Goal: Information Seeking & Learning: Check status

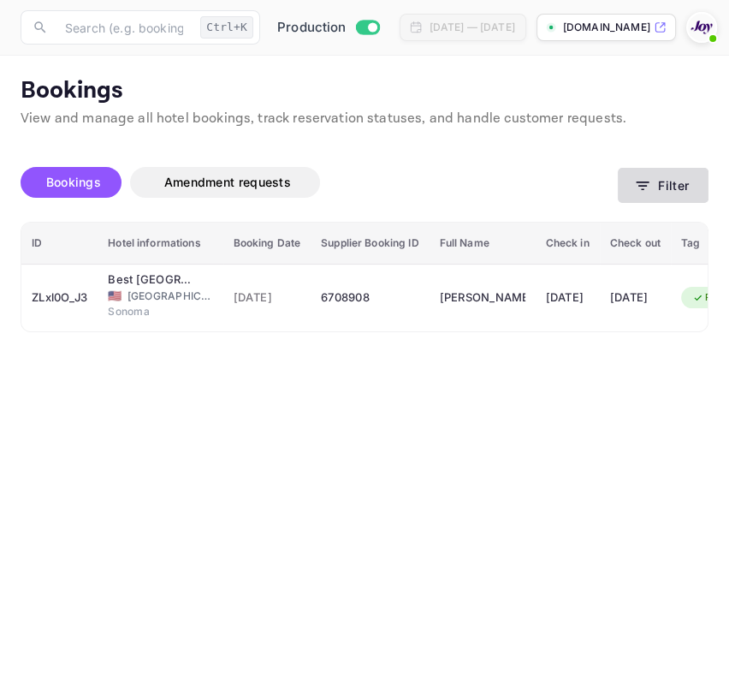
click at [645, 170] on button "Filter" at bounding box center [663, 185] width 91 height 35
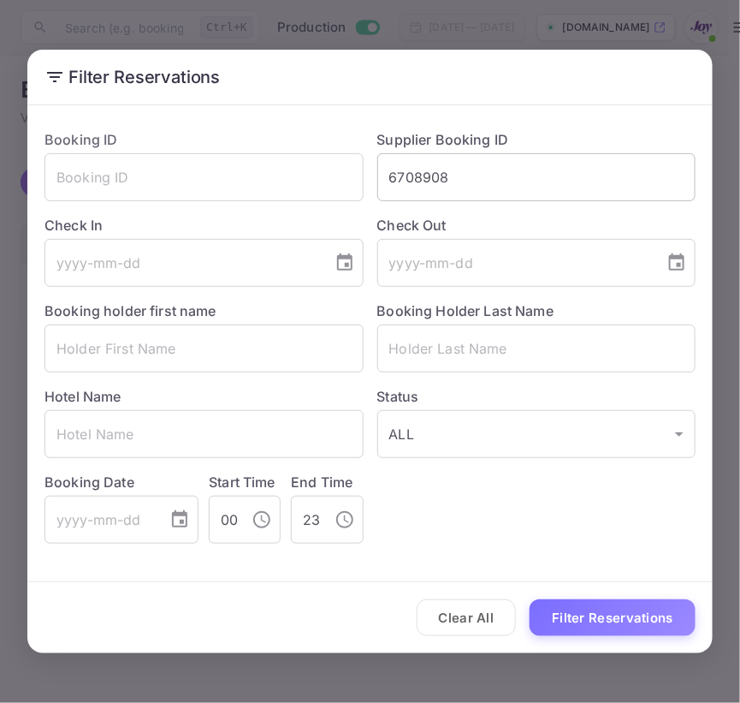
click at [548, 174] on input "6708908" at bounding box center [537, 177] width 319 height 48
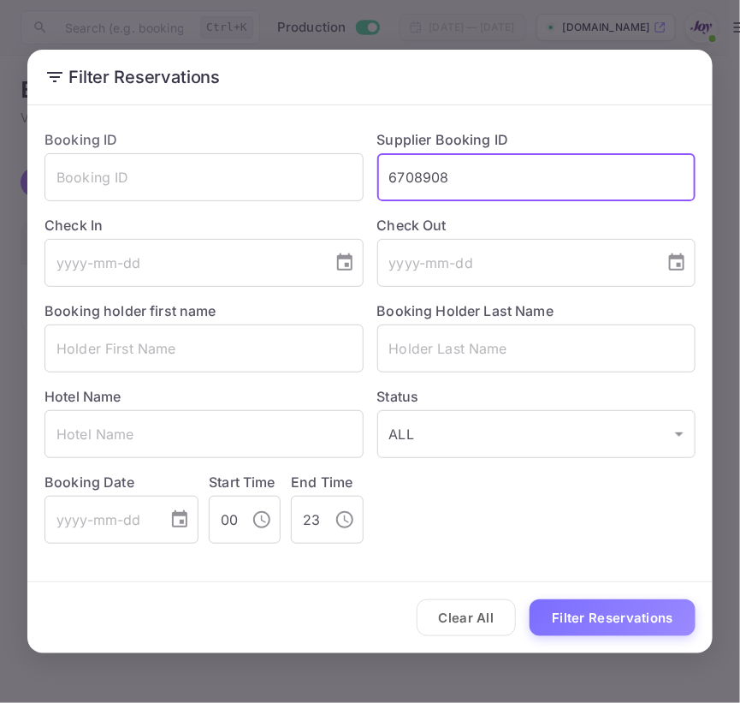
click at [548, 174] on input "6708908" at bounding box center [537, 177] width 319 height 48
paste input "9214683"
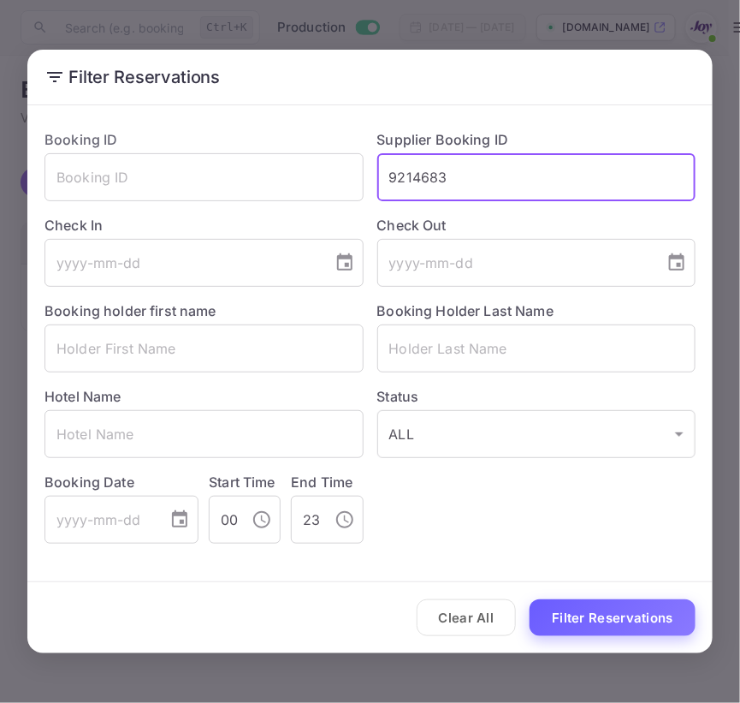
type input "9214683"
click at [598, 633] on button "Filter Reservations" at bounding box center [613, 617] width 166 height 37
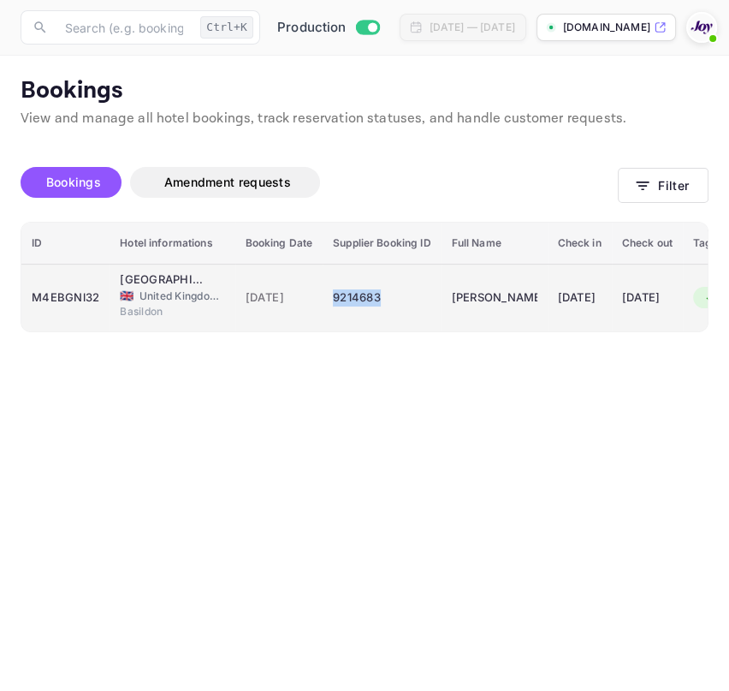
drag, startPoint x: 390, startPoint y: 296, endPoint x: 322, endPoint y: 296, distance: 68.5
click at [323, 296] on td "9214683" at bounding box center [382, 298] width 118 height 68
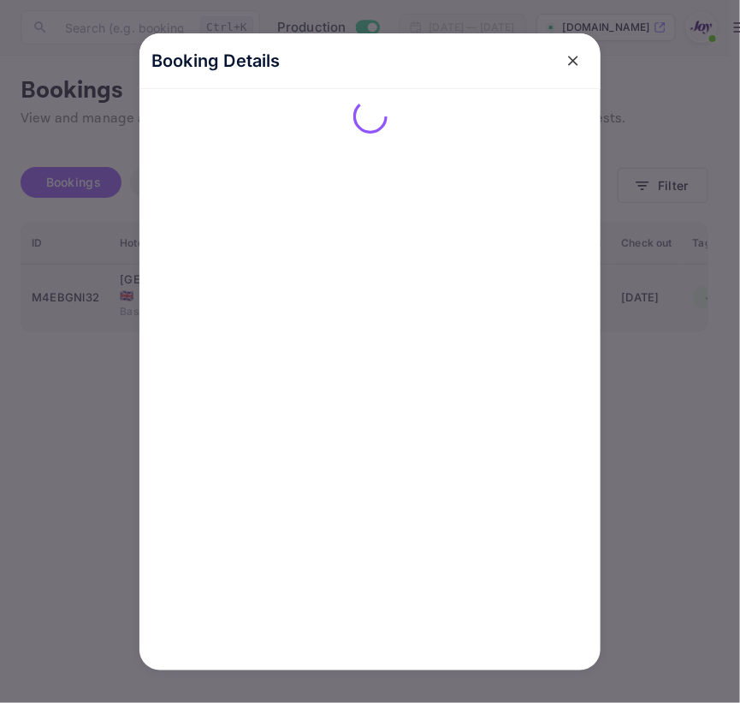
copy div "9214683"
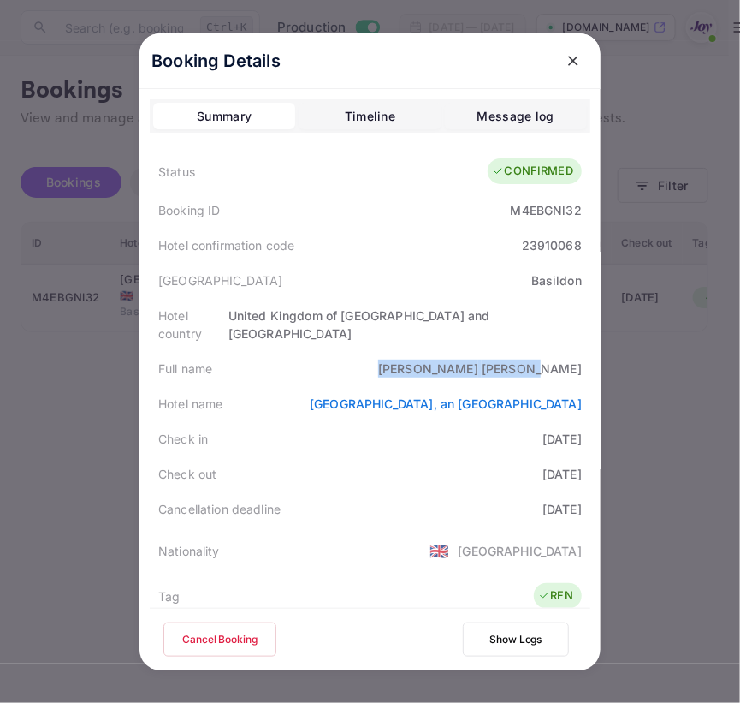
drag, startPoint x: 488, startPoint y: 348, endPoint x: 602, endPoint y: 351, distance: 113.9
click at [601, 351] on div "Booking Details Summary Timeline Message log Status CONFIRMED Booking ID M4EBGN…" at bounding box center [370, 351] width 461 height 637
copy div "[PERSON_NAME]"
click at [671, 443] on div at bounding box center [370, 351] width 740 height 703
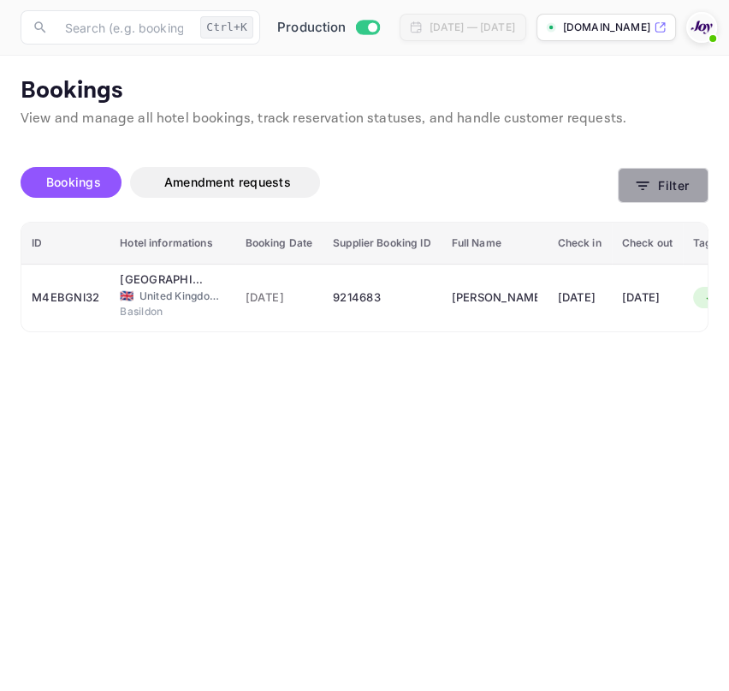
click at [647, 193] on icon "button" at bounding box center [642, 185] width 17 height 17
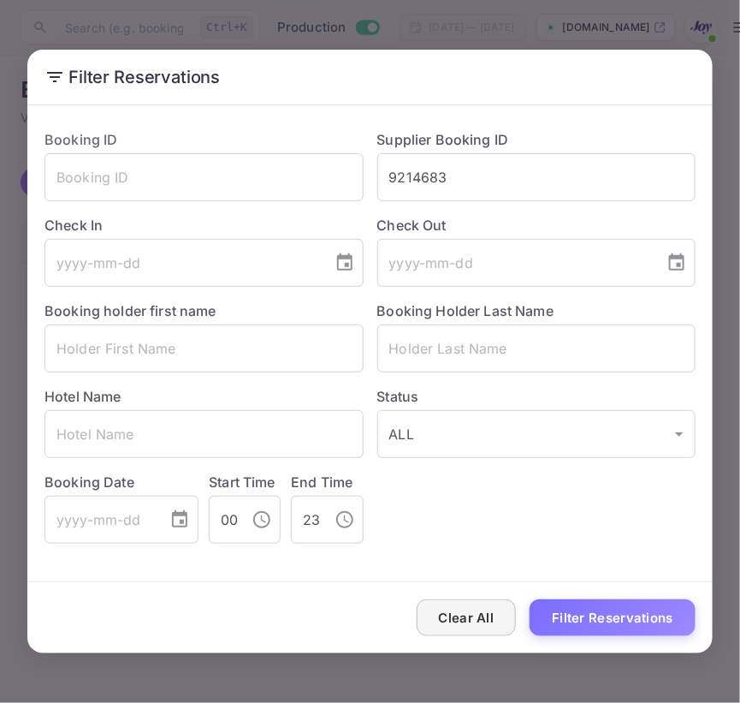
click at [458, 617] on button "Clear All" at bounding box center [467, 617] width 100 height 37
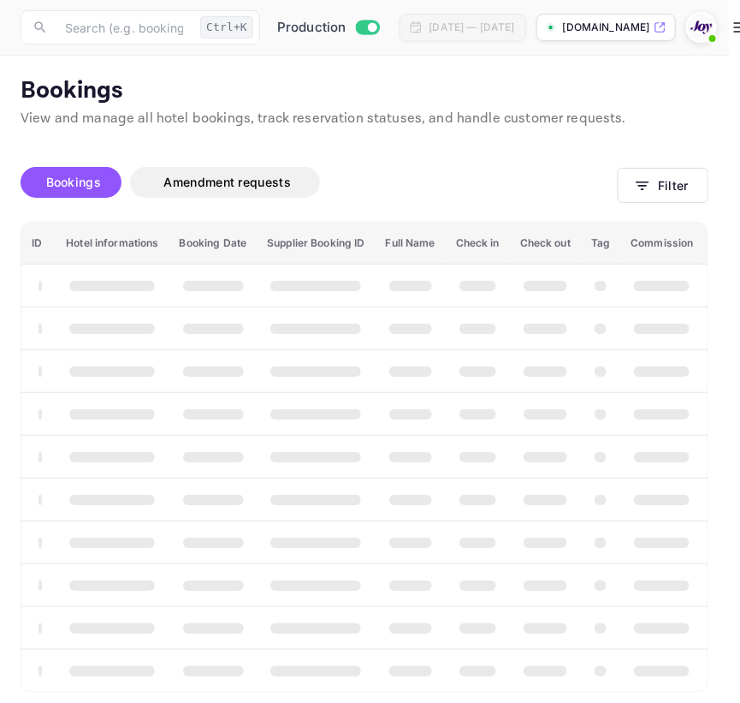
click at [459, 617] on div "Clear All Filter Reservations" at bounding box center [370, 617] width 686 height 71
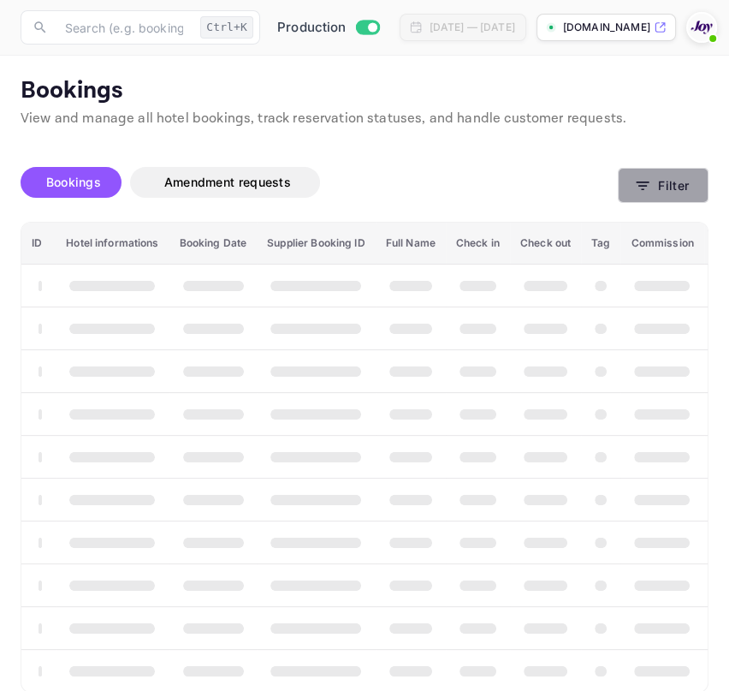
click at [637, 196] on button "Filter" at bounding box center [663, 185] width 91 height 35
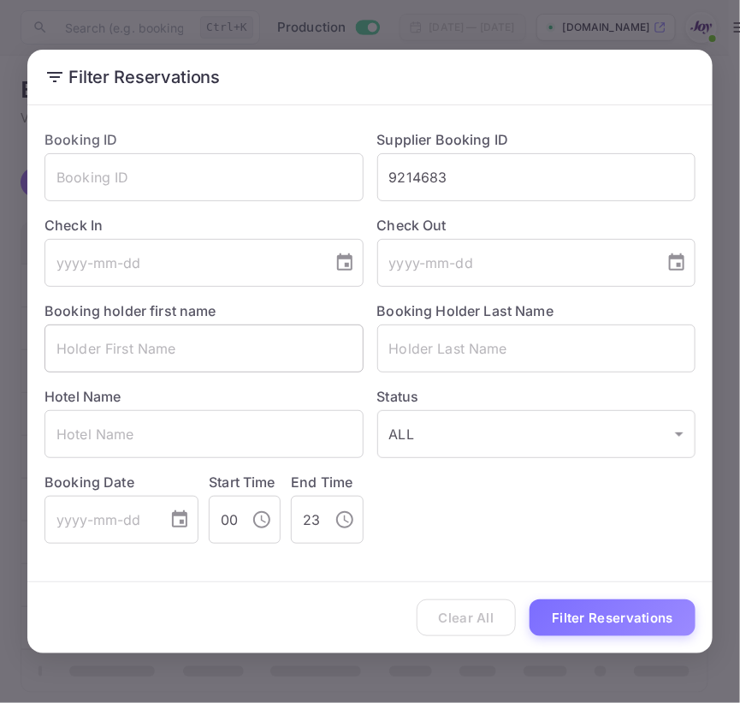
click at [229, 337] on input "text" at bounding box center [204, 348] width 319 height 48
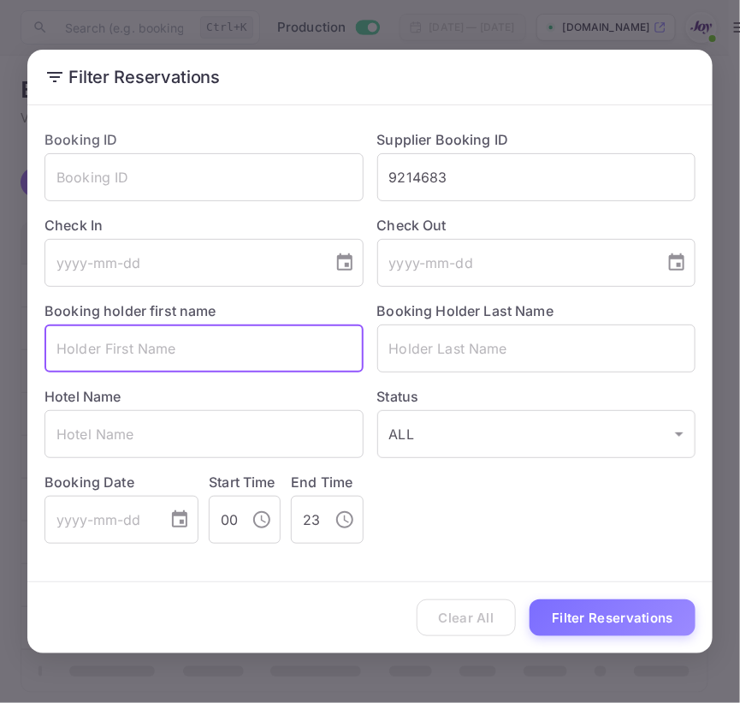
paste input "abbey"
type input "abbey"
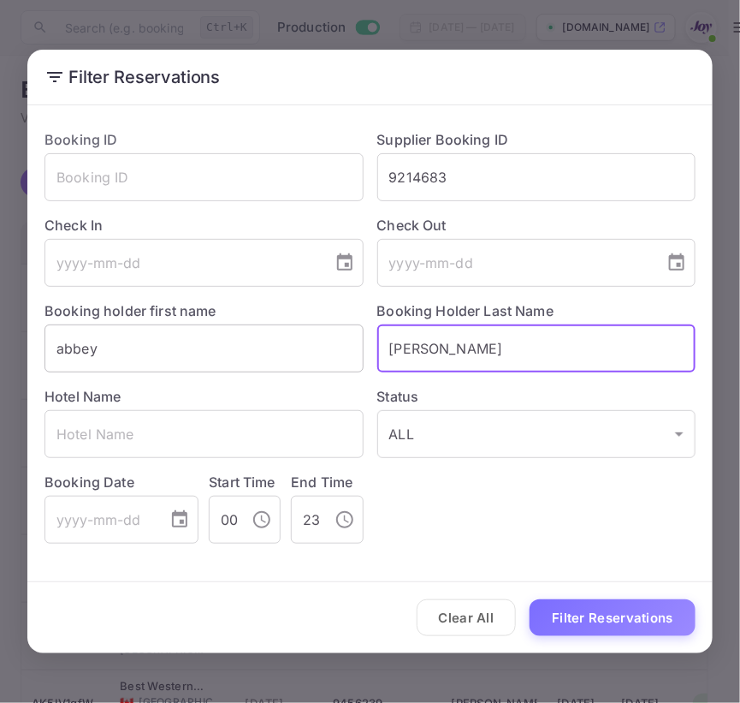
type input "[PERSON_NAME]"
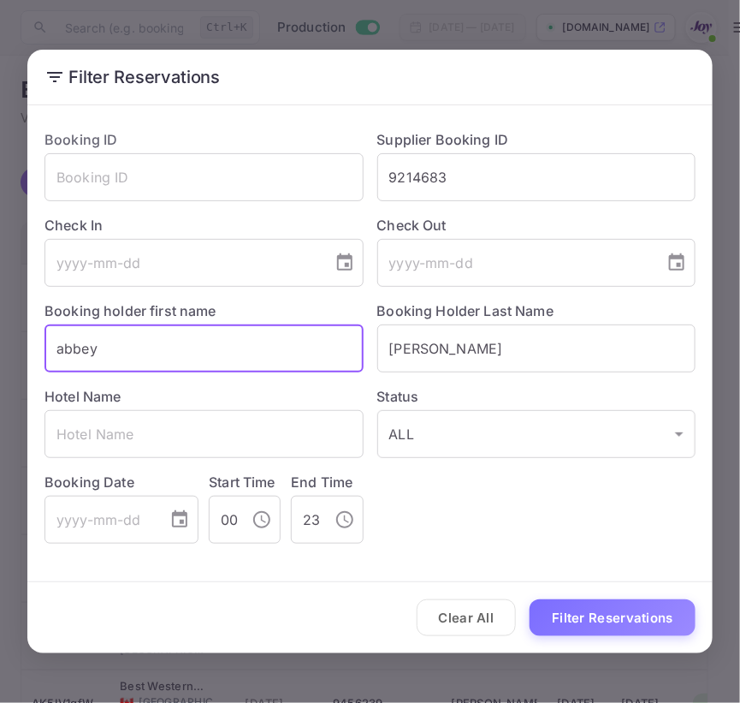
click at [229, 337] on input "abbey" at bounding box center [204, 348] width 319 height 48
type input "Abbey"
click at [575, 165] on input "9214683" at bounding box center [537, 177] width 319 height 48
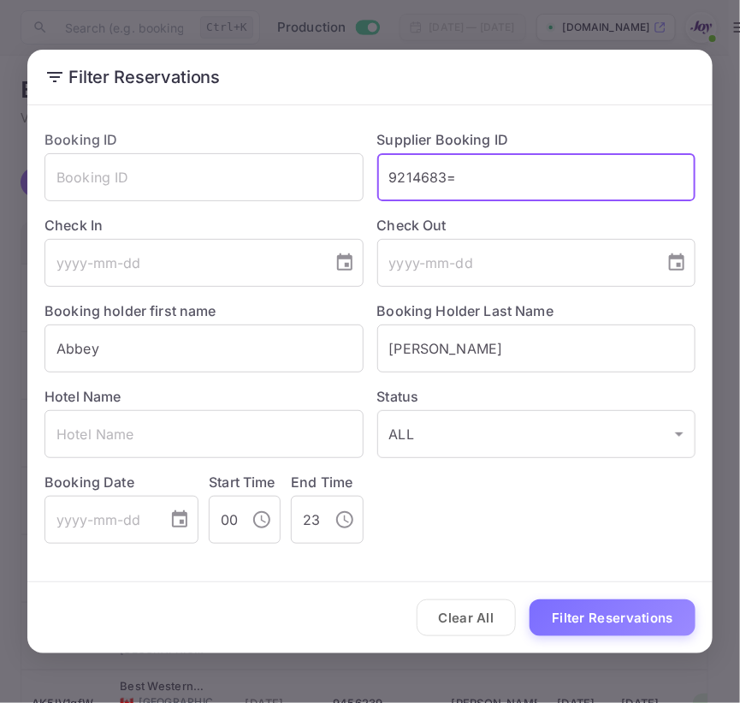
type input "9214683"
click at [530, 599] on button "Filter Reservations" at bounding box center [613, 617] width 166 height 37
click at [545, 164] on input "text" at bounding box center [537, 177] width 319 height 48
paste input "8664326"
type input "8664326"
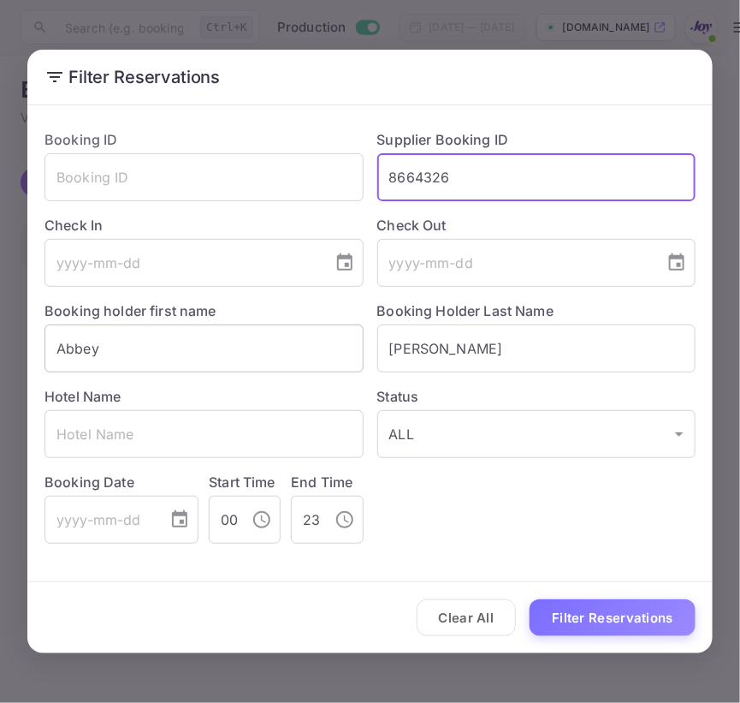
click at [274, 330] on input "Abbey" at bounding box center [204, 348] width 319 height 48
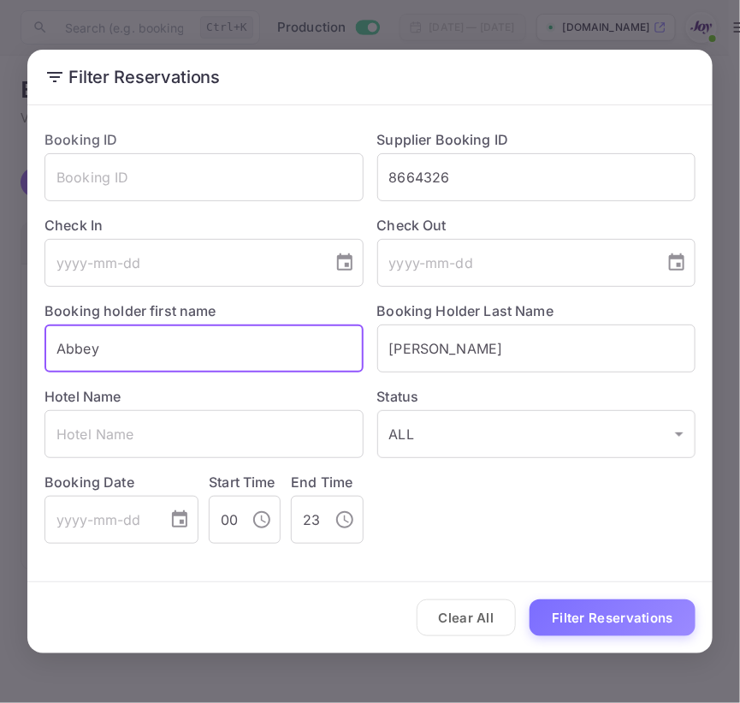
click at [274, 330] on input "Abbey" at bounding box center [204, 348] width 319 height 48
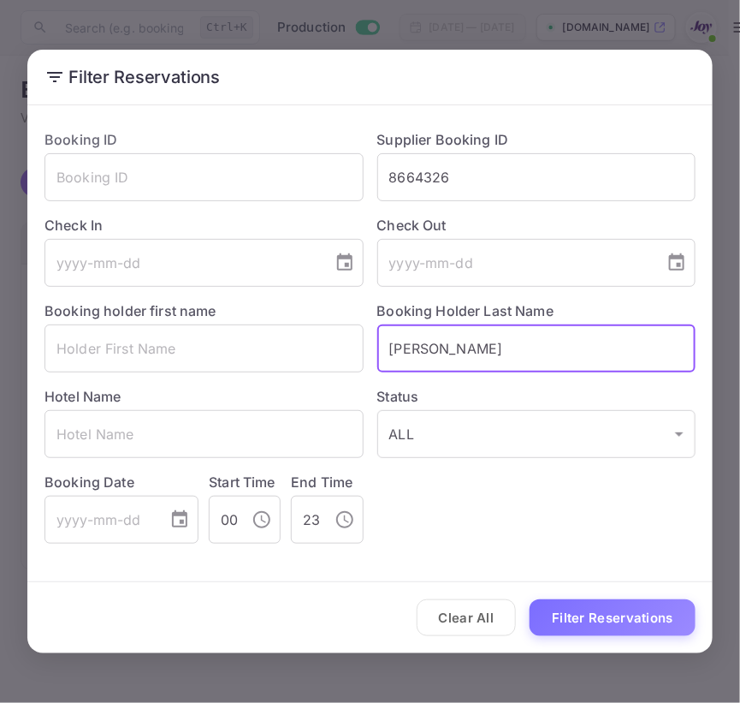
click at [533, 348] on input "[PERSON_NAME]" at bounding box center [537, 348] width 319 height 48
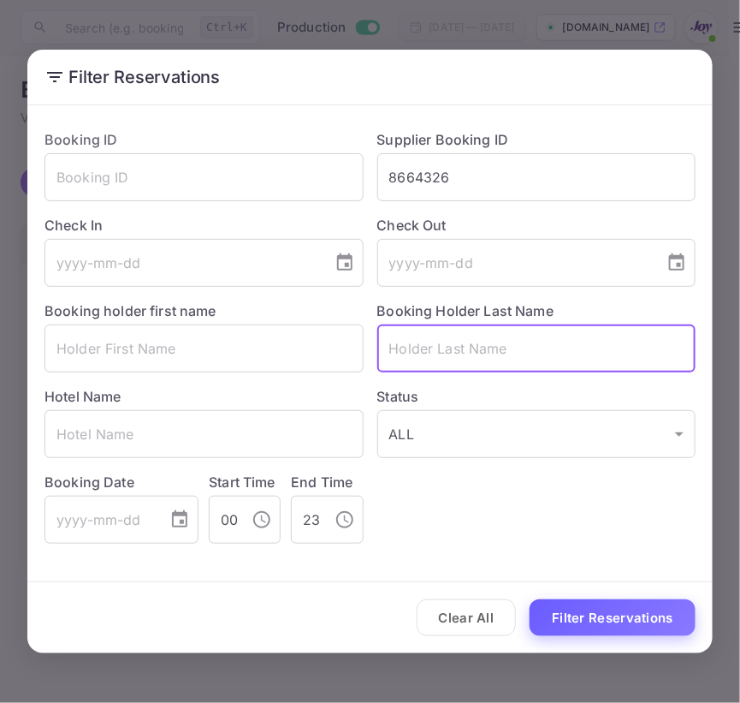
click at [577, 622] on button "Filter Reservations" at bounding box center [613, 617] width 166 height 37
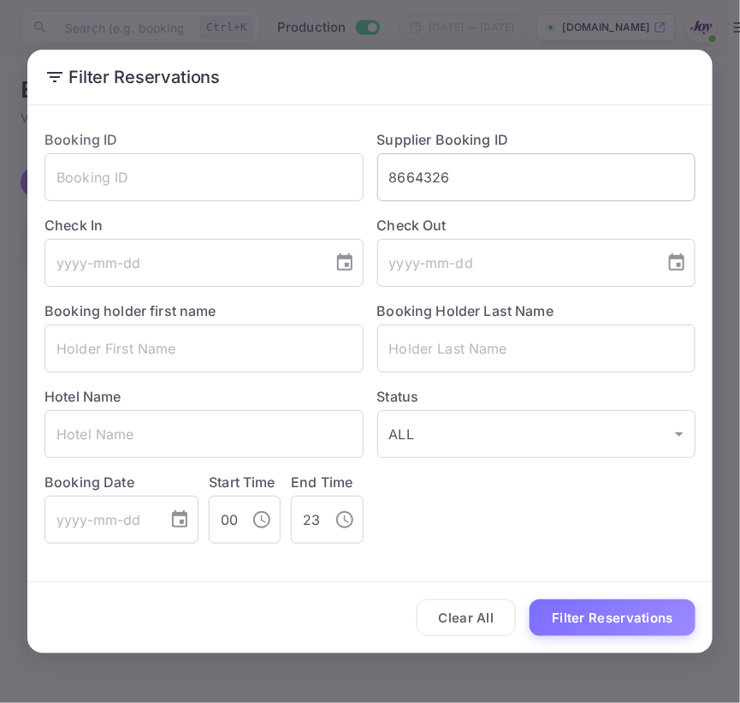
click at [514, 162] on input "8664326" at bounding box center [537, 177] width 319 height 48
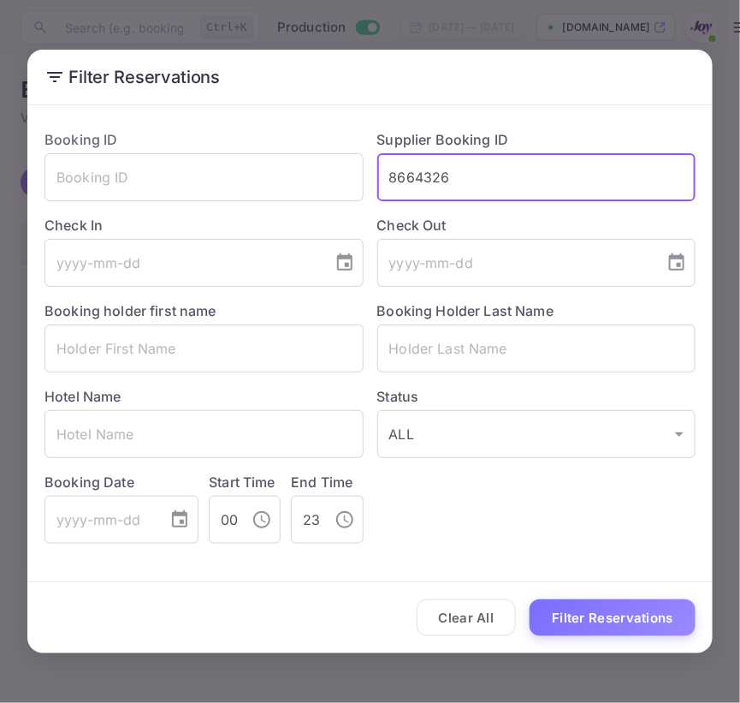
type input "8664326"
click at [530, 599] on button "Filter Reservations" at bounding box center [613, 617] width 166 height 37
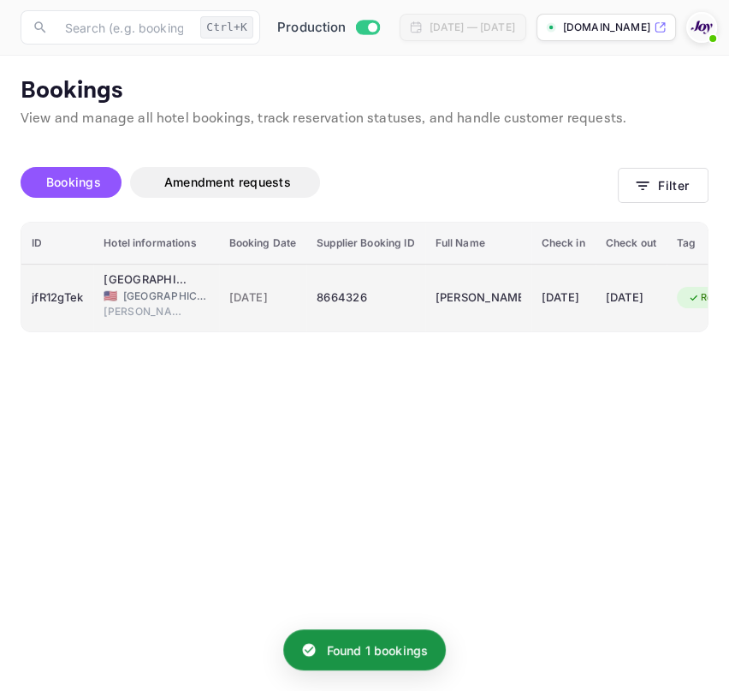
click at [272, 300] on span "[DATE]" at bounding box center [263, 297] width 68 height 19
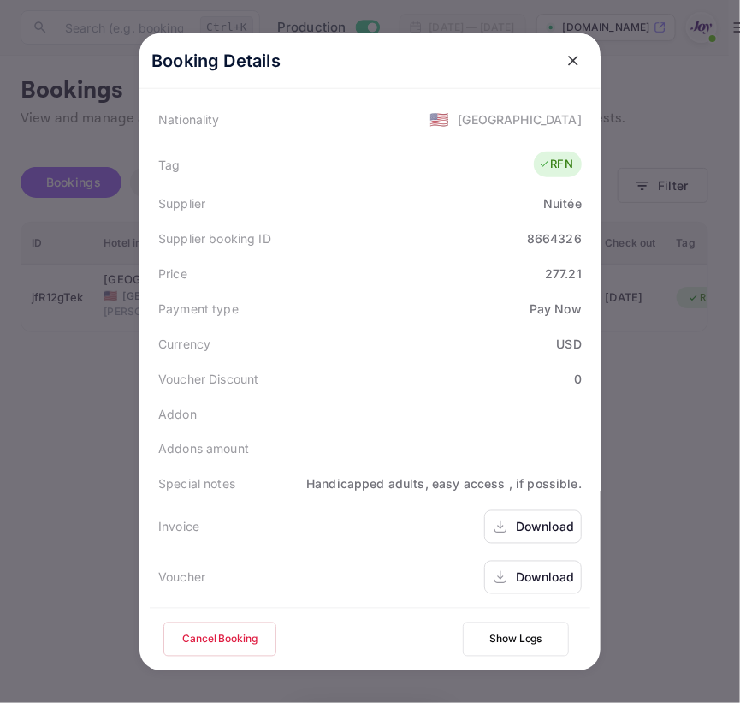
scroll to position [414, 0]
click at [523, 524] on div "Download" at bounding box center [545, 526] width 58 height 18
click at [519, 574] on div "Download" at bounding box center [545, 577] width 58 height 18
